Goal: Contribute content: Contribute content

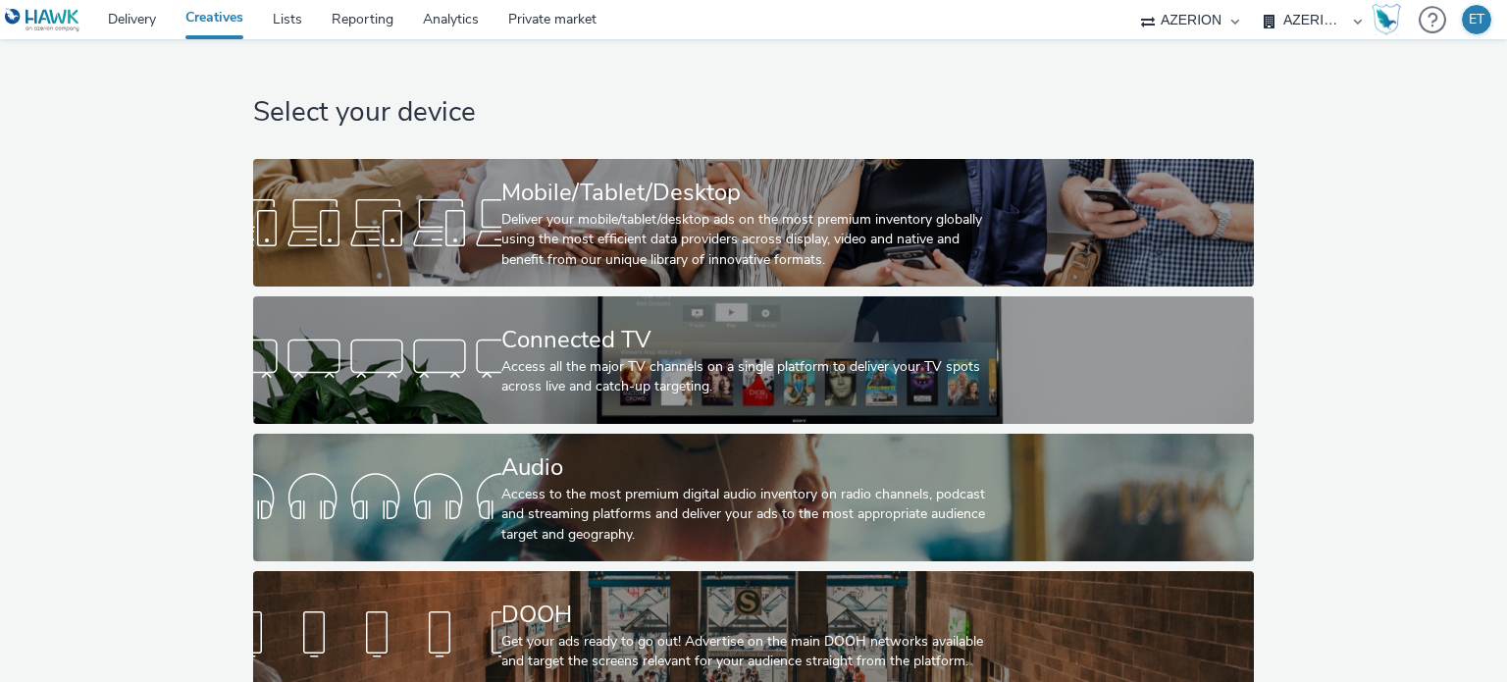
select select "3895bc63-45ad-4916-a3a8-8215513d0f52"
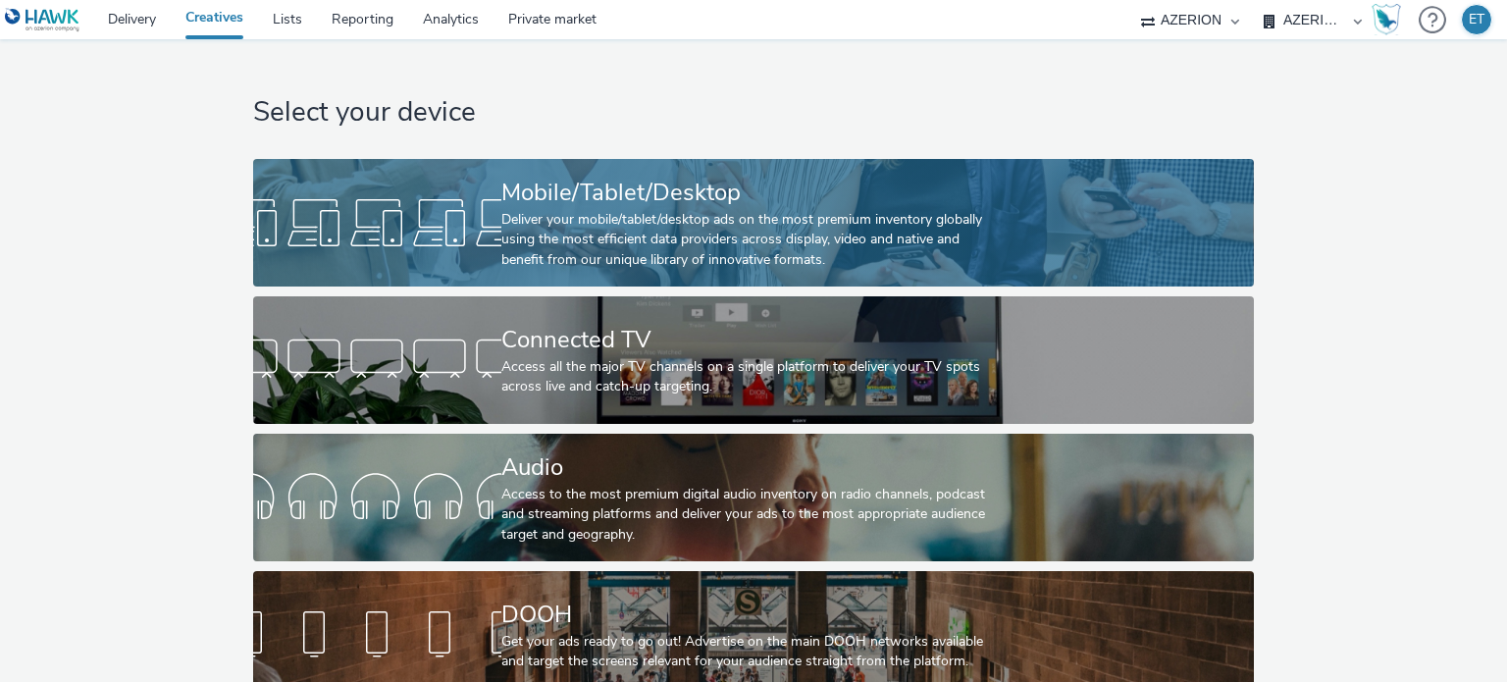
click at [510, 218] on div "Deliver your mobile/tablet/desktop ads on the most premium inventory globally u…" at bounding box center [749, 240] width 496 height 60
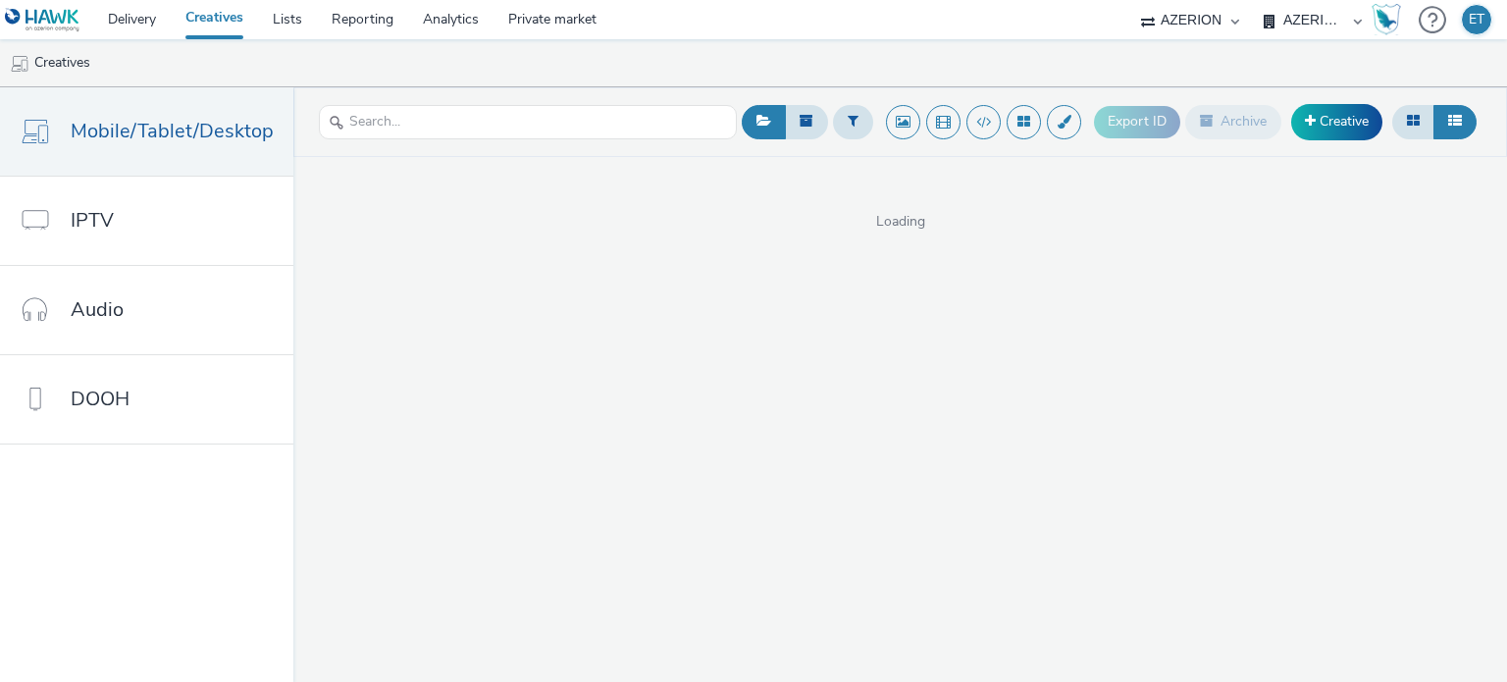
click at [1326, 20] on select "AZERION AZERION APAC AZERION AUSTRIA AZERION BEL - ADEXPERTS AZERION BRAZIL AZE…" at bounding box center [1313, 19] width 118 height 39
click at [1326, 21] on select "AZERION AZERION APAC AZERION AUSTRIA AZERION BEL - ADEXPERTS AZERION BRAZIL AZE…" at bounding box center [1313, 19] width 118 height 39
click at [1295, 118] on link "Creative" at bounding box center [1336, 121] width 91 height 35
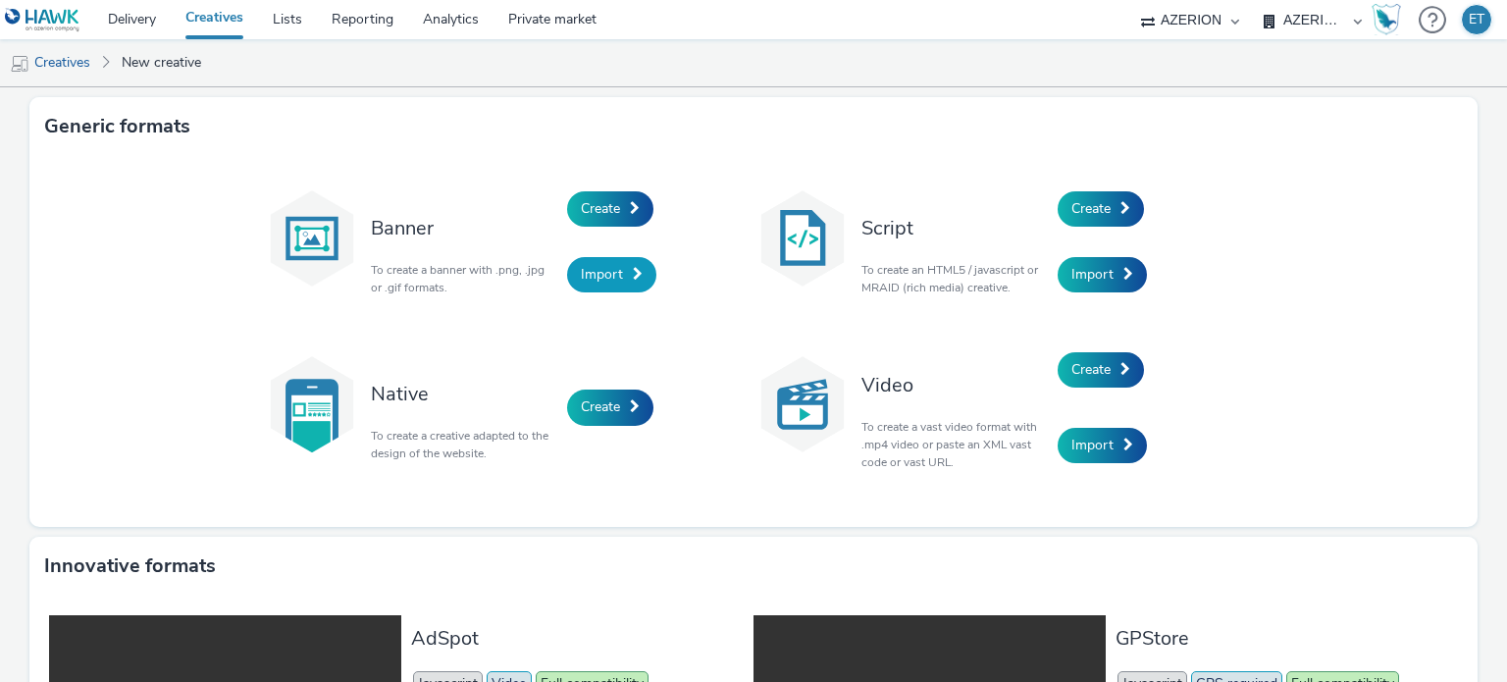
click at [585, 284] on link "Import" at bounding box center [611, 274] width 89 height 35
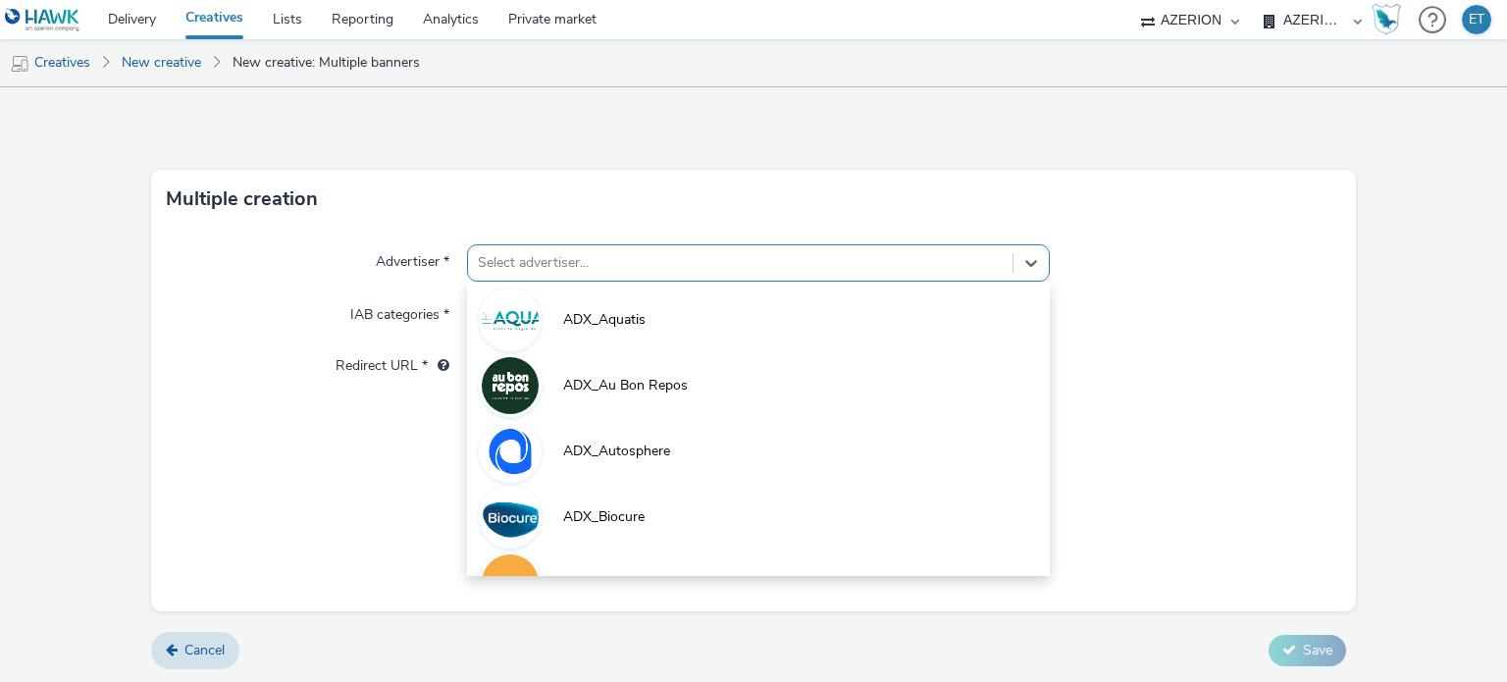
click at [599, 258] on div at bounding box center [740, 263] width 524 height 24
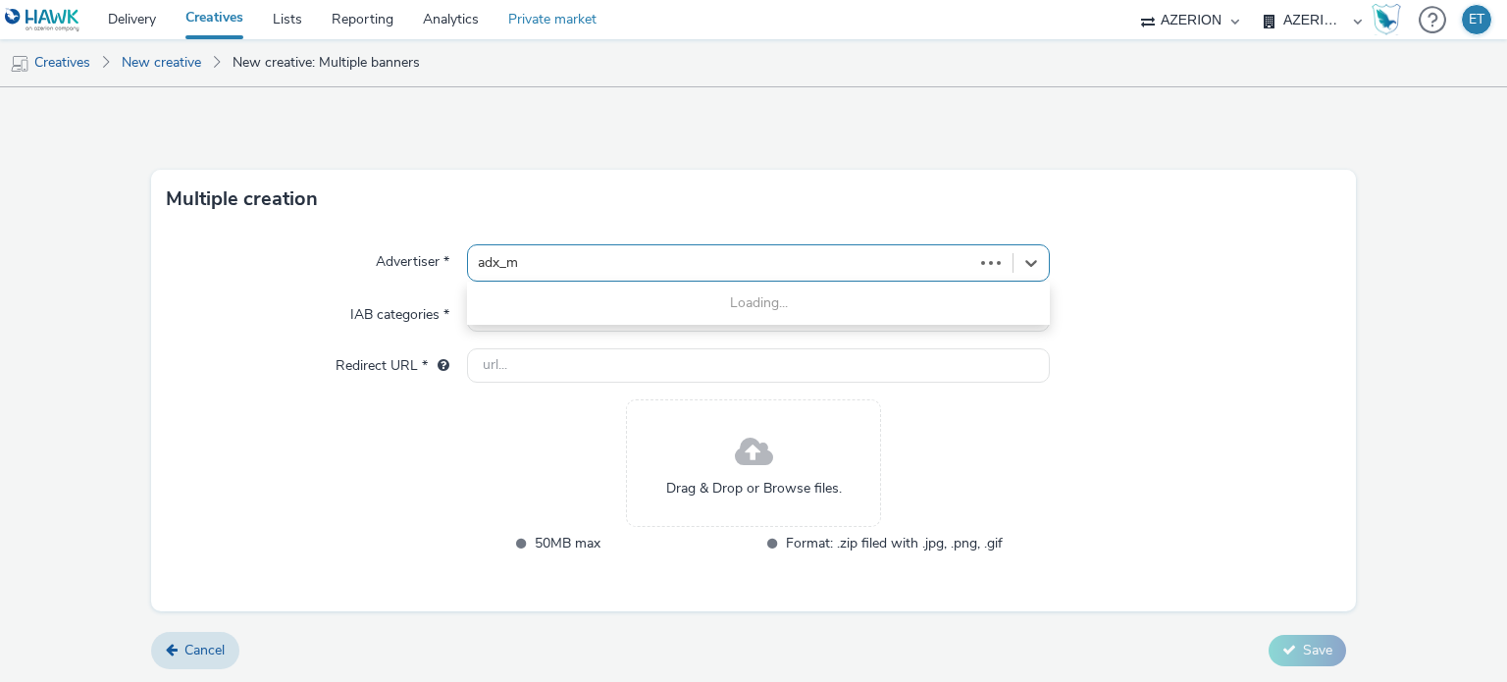
type input "adx_mo"
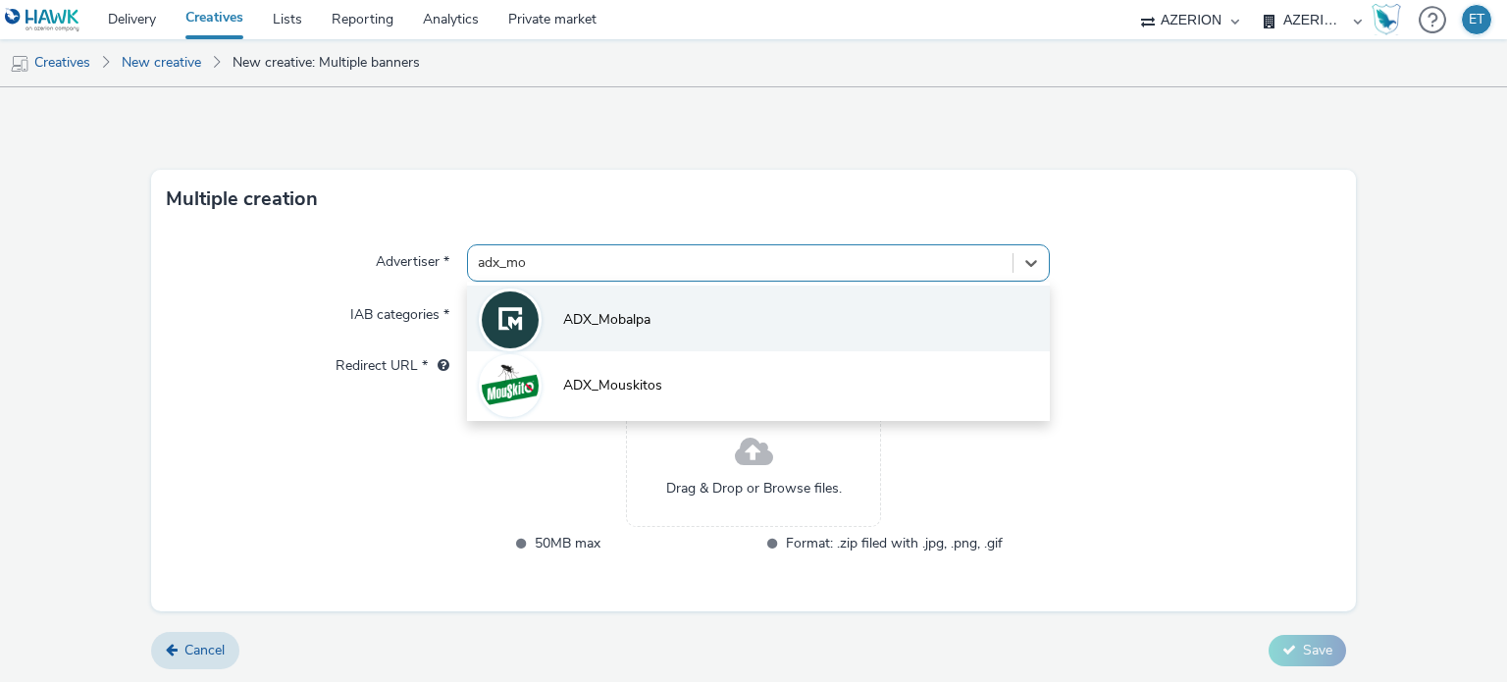
click at [677, 323] on li "ADX_Mobalpa" at bounding box center [758, 318] width 582 height 66
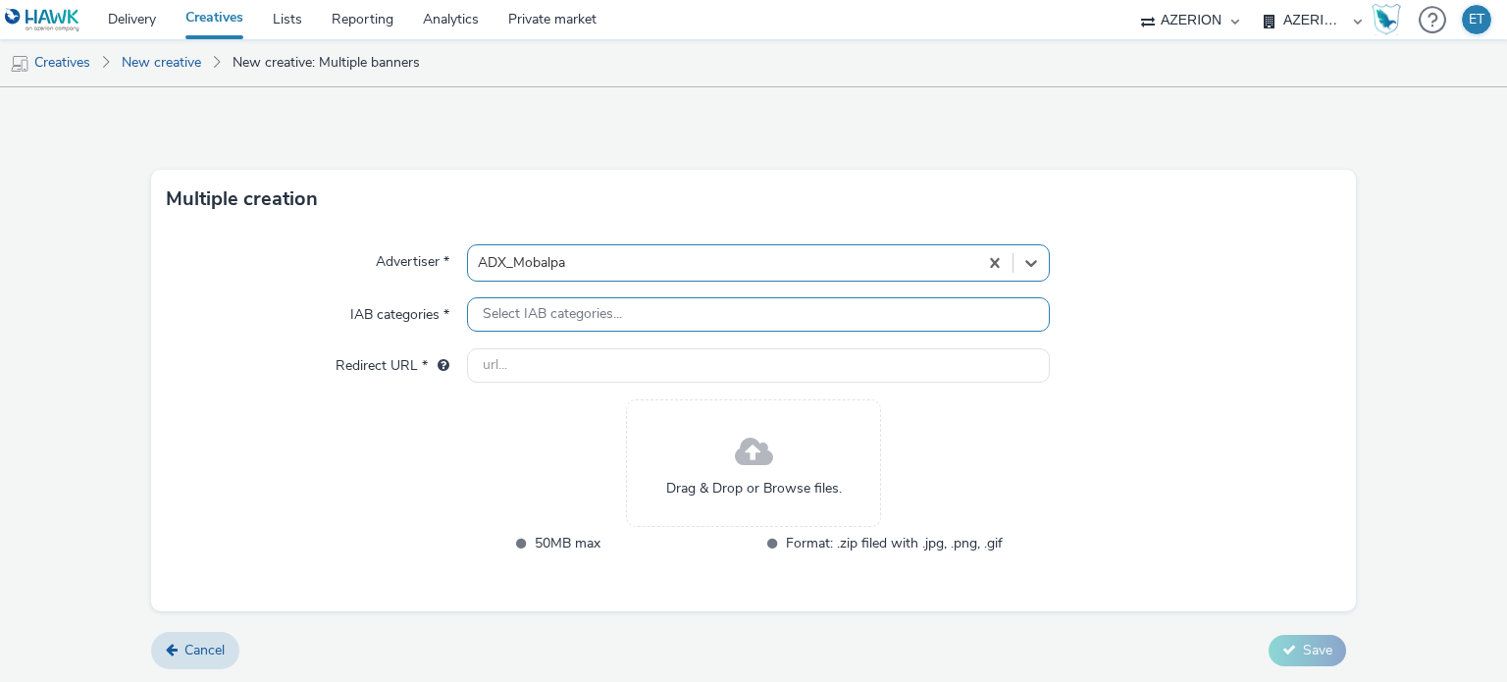
type input "[URL][DOMAIN_NAME]"
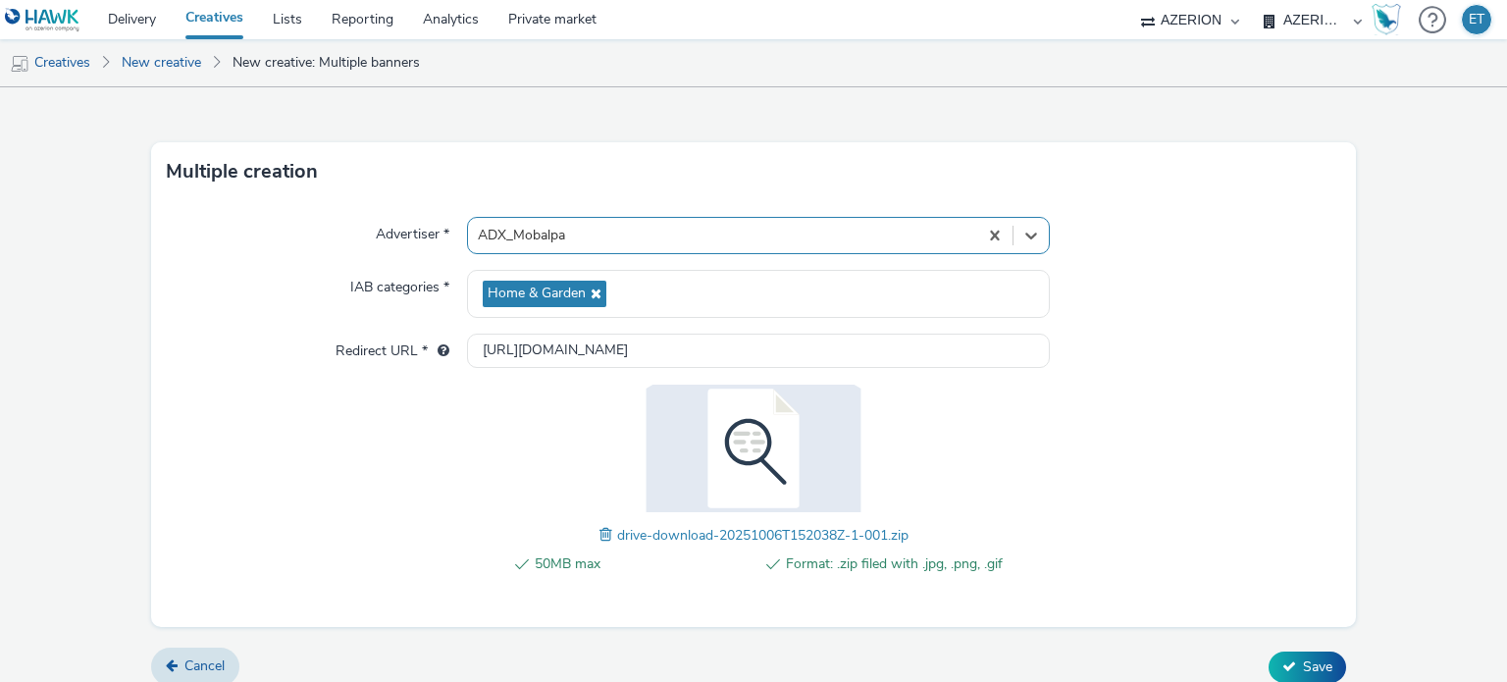
scroll to position [43, 0]
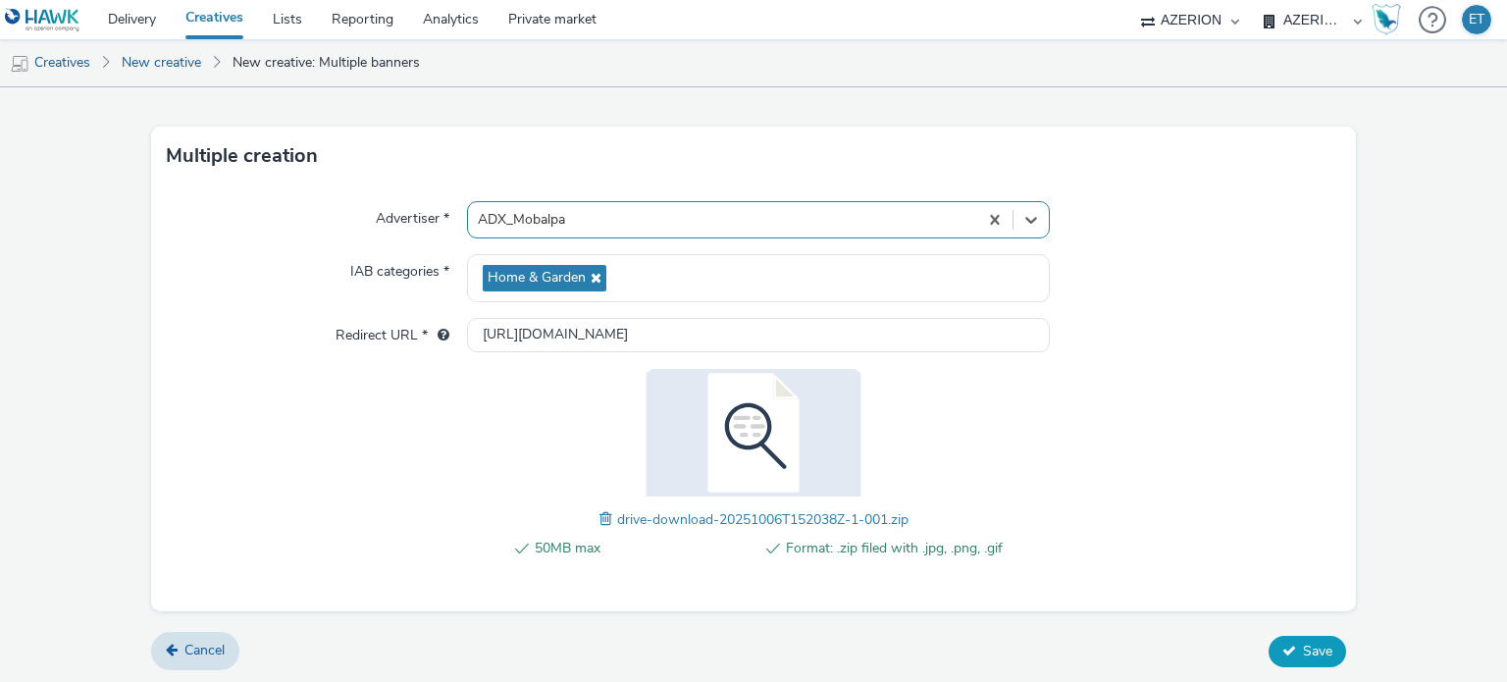
click at [1303, 650] on span "Save" at bounding box center [1317, 650] width 29 height 19
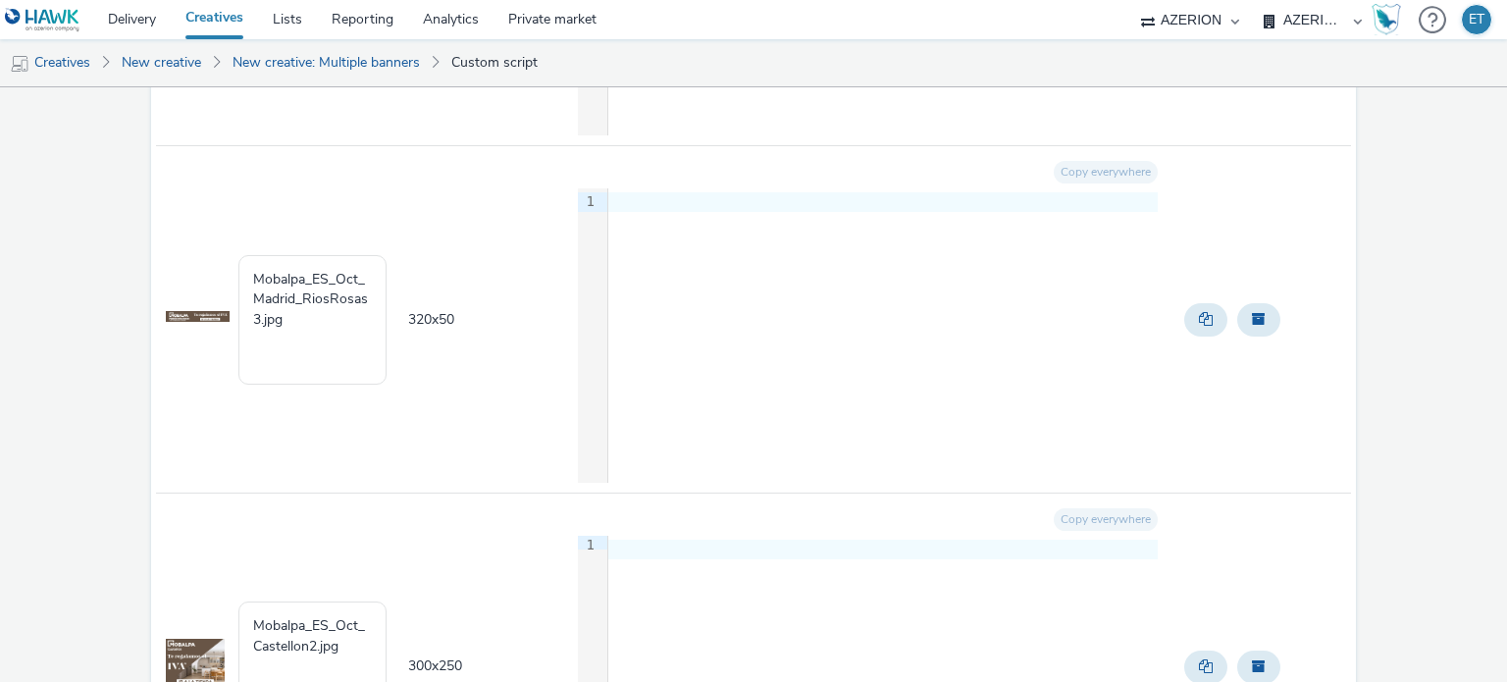
scroll to position [21886, 0]
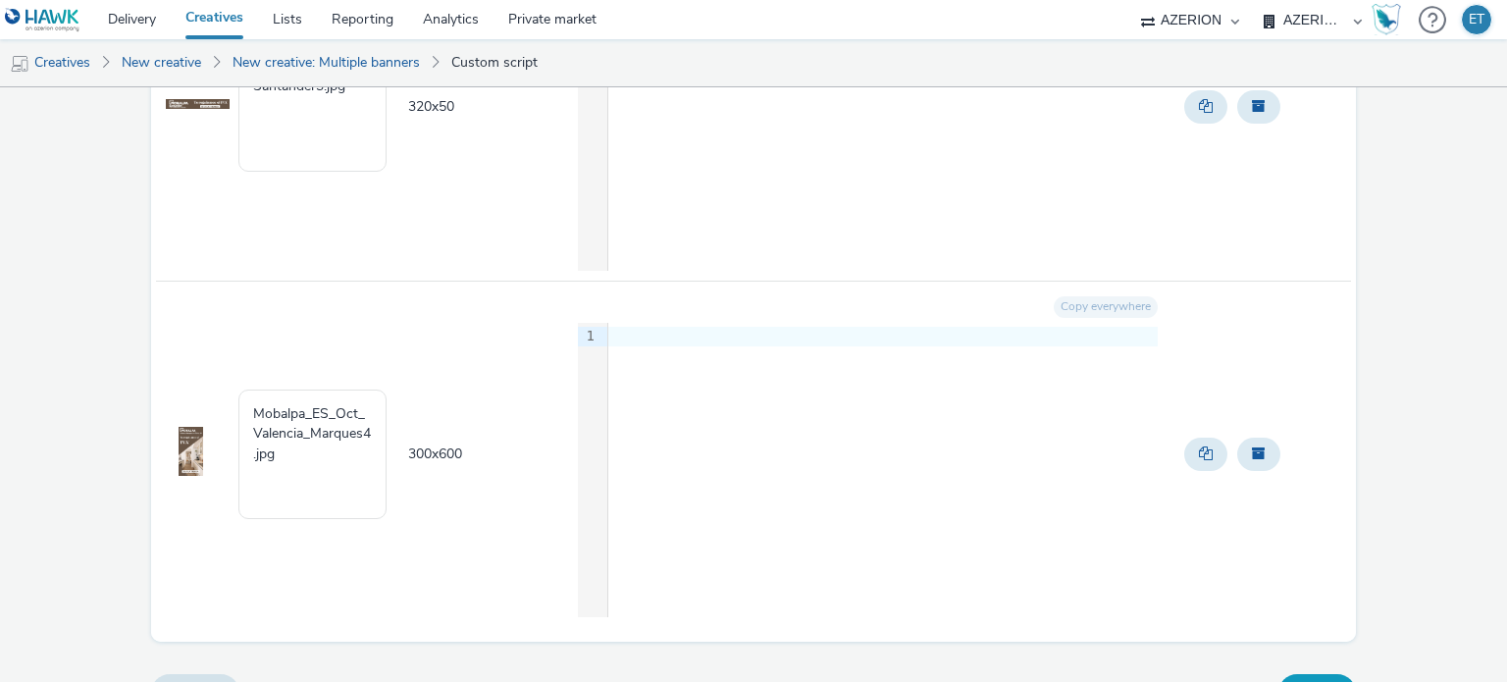
click at [1322, 674] on button "Save" at bounding box center [1316, 692] width 77 height 37
